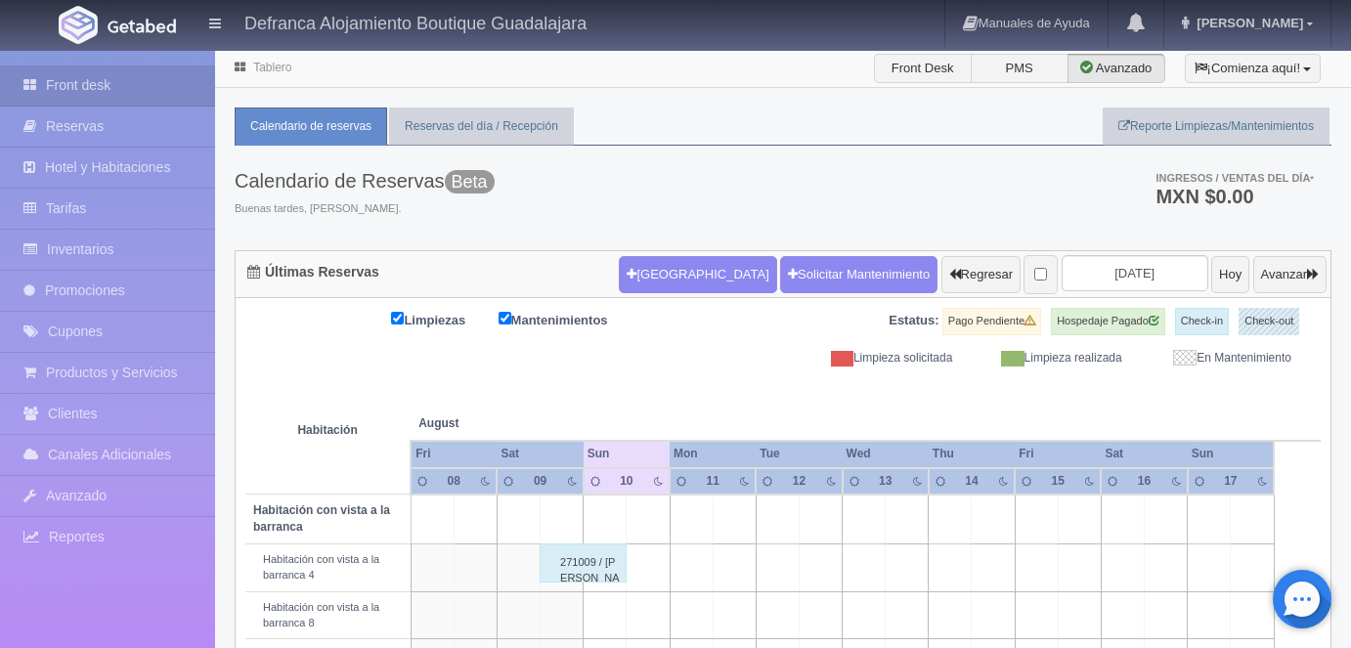
click at [603, 543] on div "271009 / [PERSON_NAME]" at bounding box center [583, 562] width 87 height 39
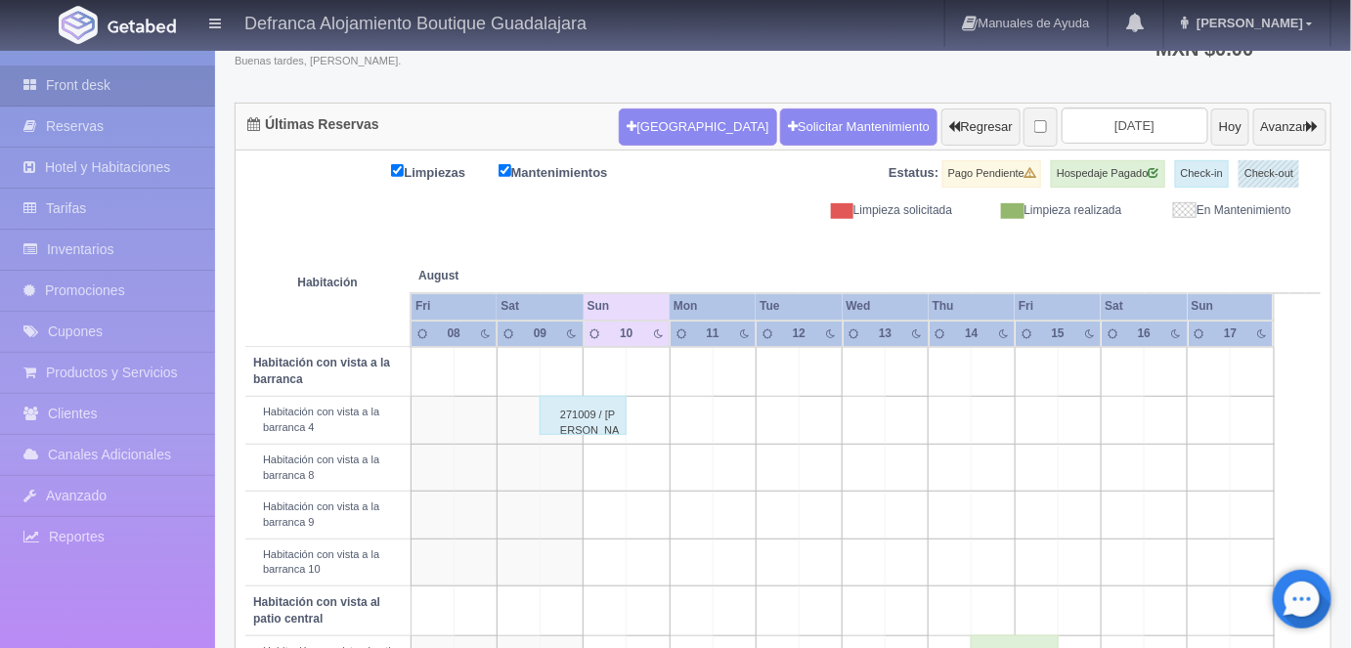
scroll to position [148, 0]
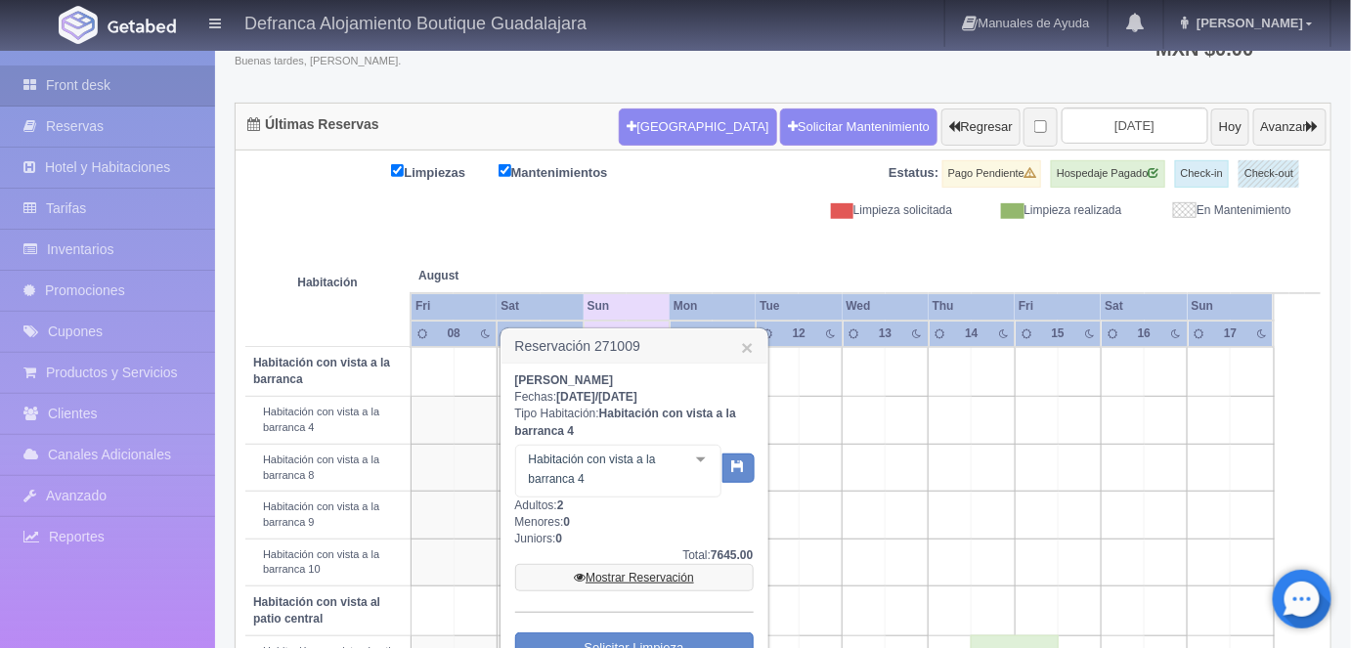
click at [635, 571] on link "Mostrar Reservación" at bounding box center [634, 577] width 239 height 27
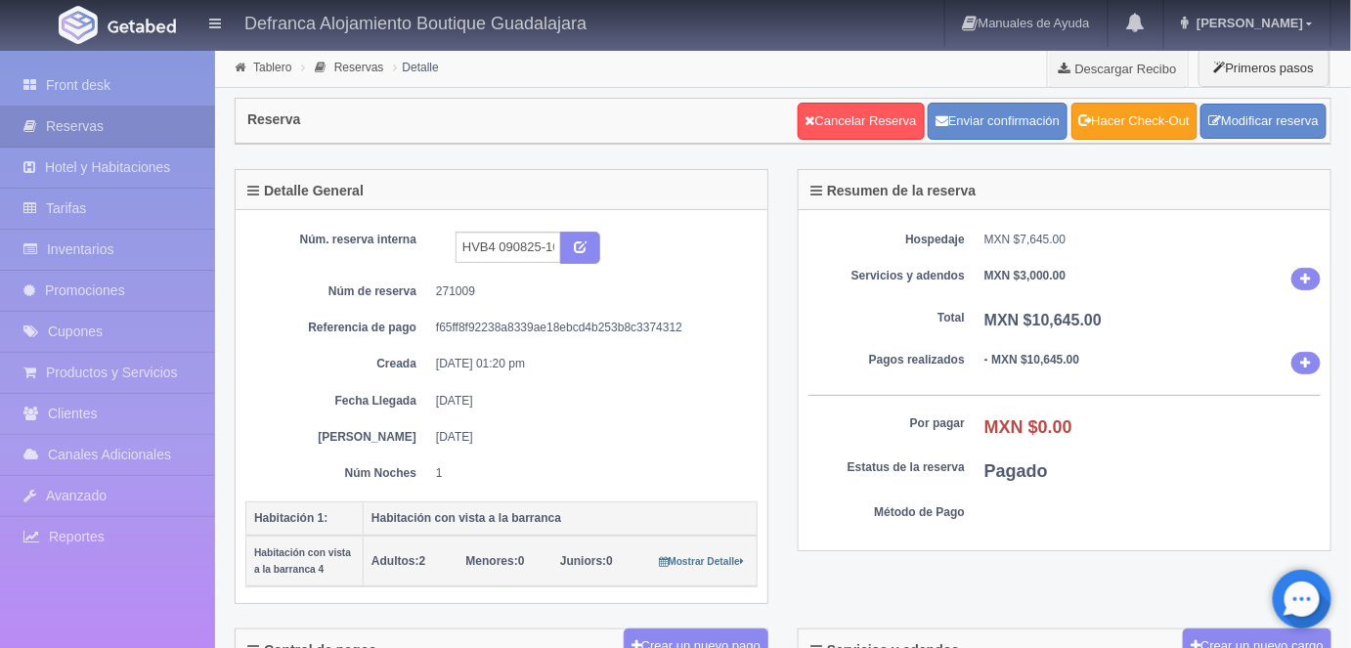
click at [1139, 124] on link "Hacer Check-Out" at bounding box center [1134, 121] width 126 height 37
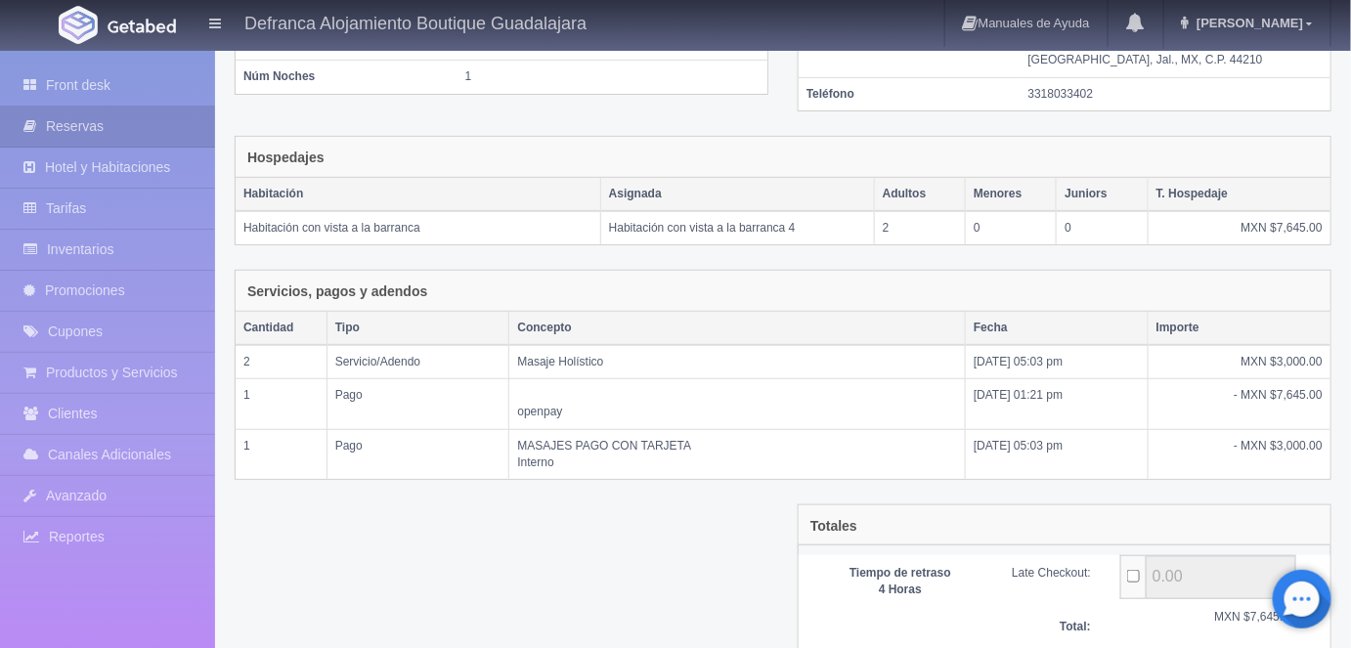
scroll to position [384, 0]
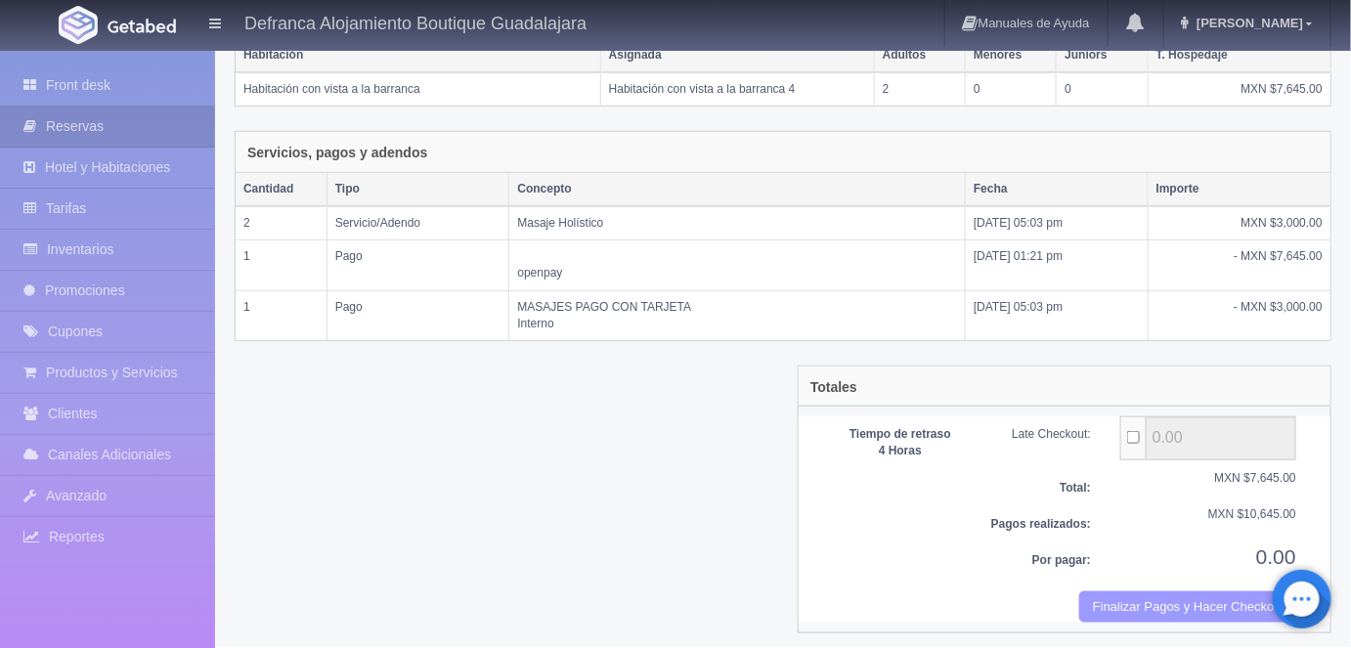
click at [1139, 591] on button "Finalizar Pagos y Hacer Checkout" at bounding box center [1187, 607] width 217 height 32
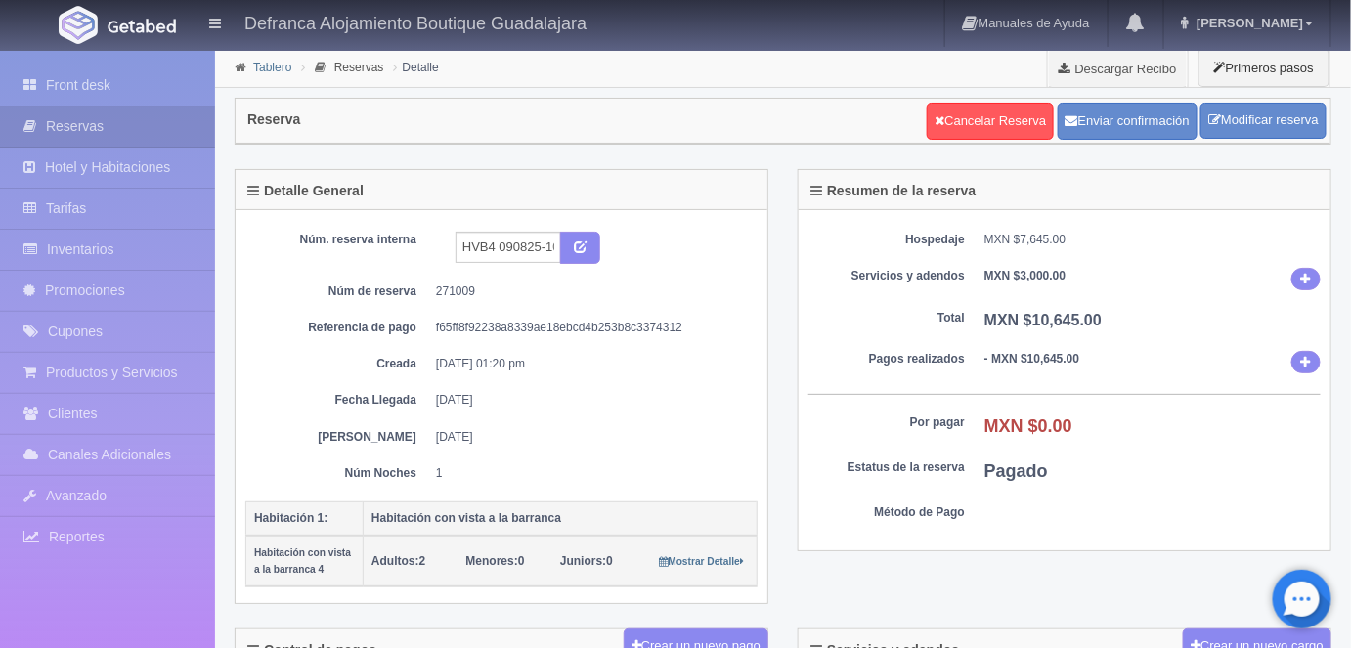
click at [274, 72] on link "Tablero" at bounding box center [272, 68] width 38 height 14
